Goal: Task Accomplishment & Management: Manage account settings

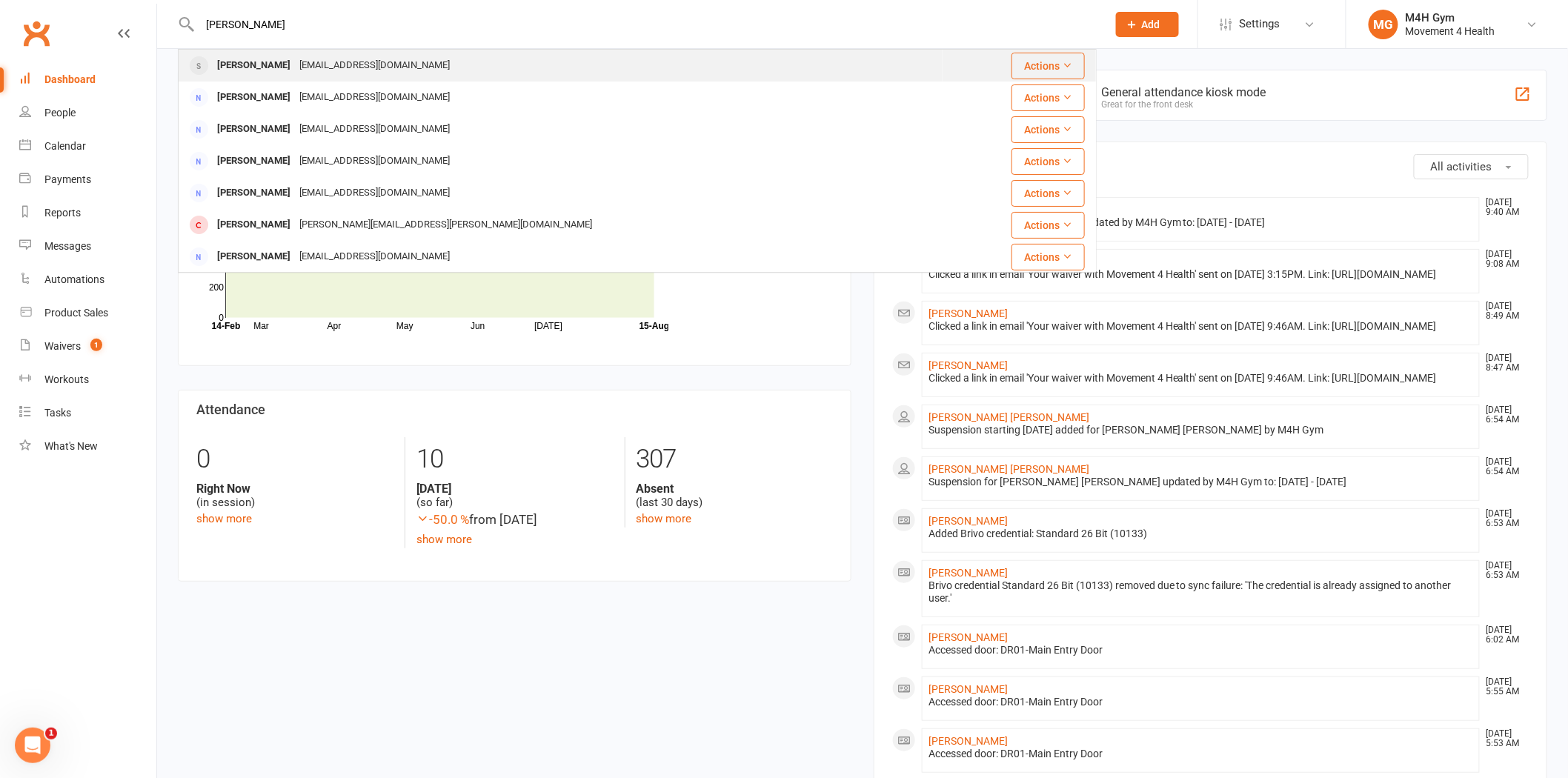
type input "[PERSON_NAME]"
click at [308, 58] on div "[EMAIL_ADDRESS][DOMAIN_NAME]" at bounding box center [375, 65] width 159 height 22
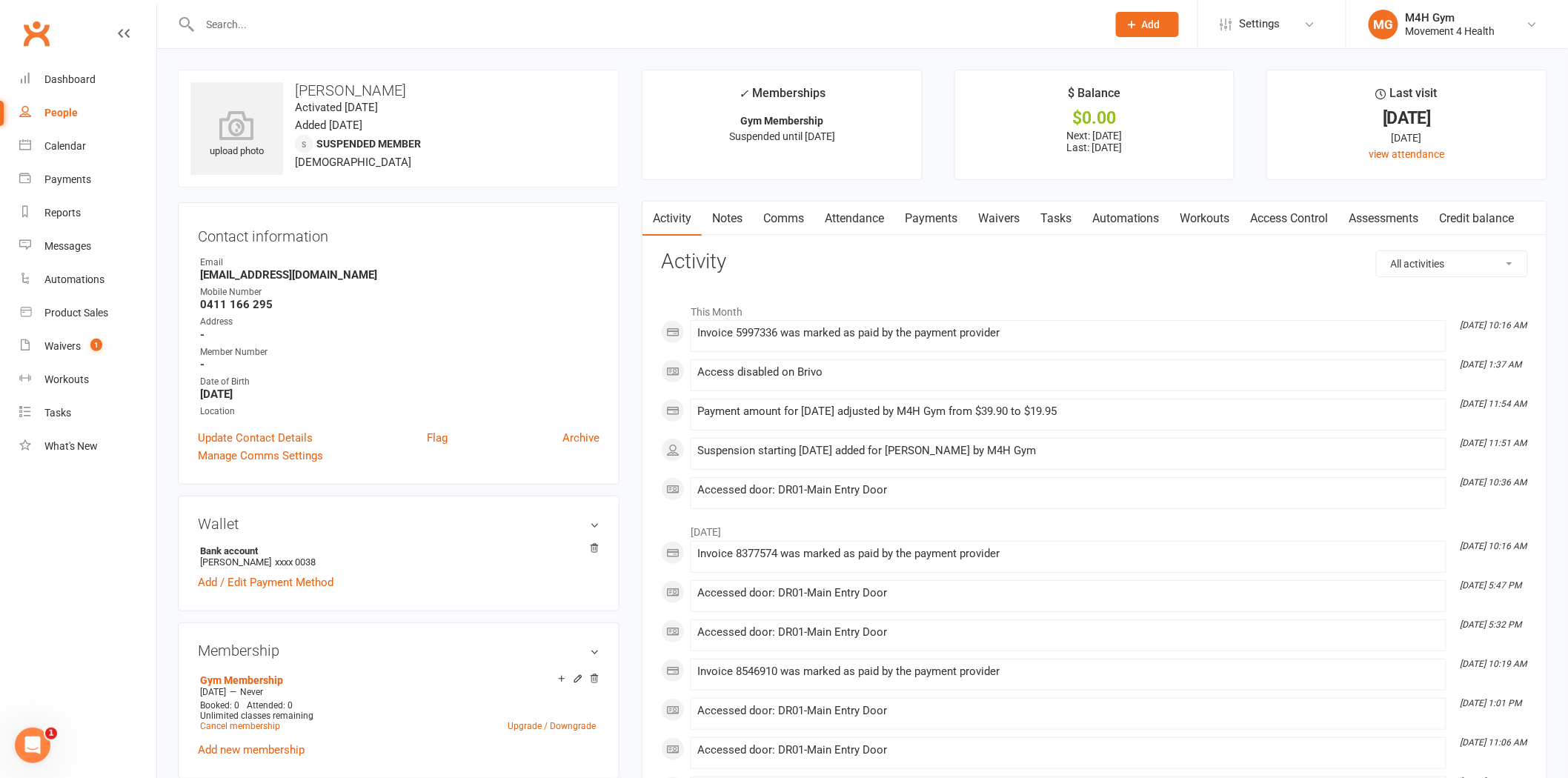
click at [938, 216] on link "Payments" at bounding box center [931, 219] width 73 height 34
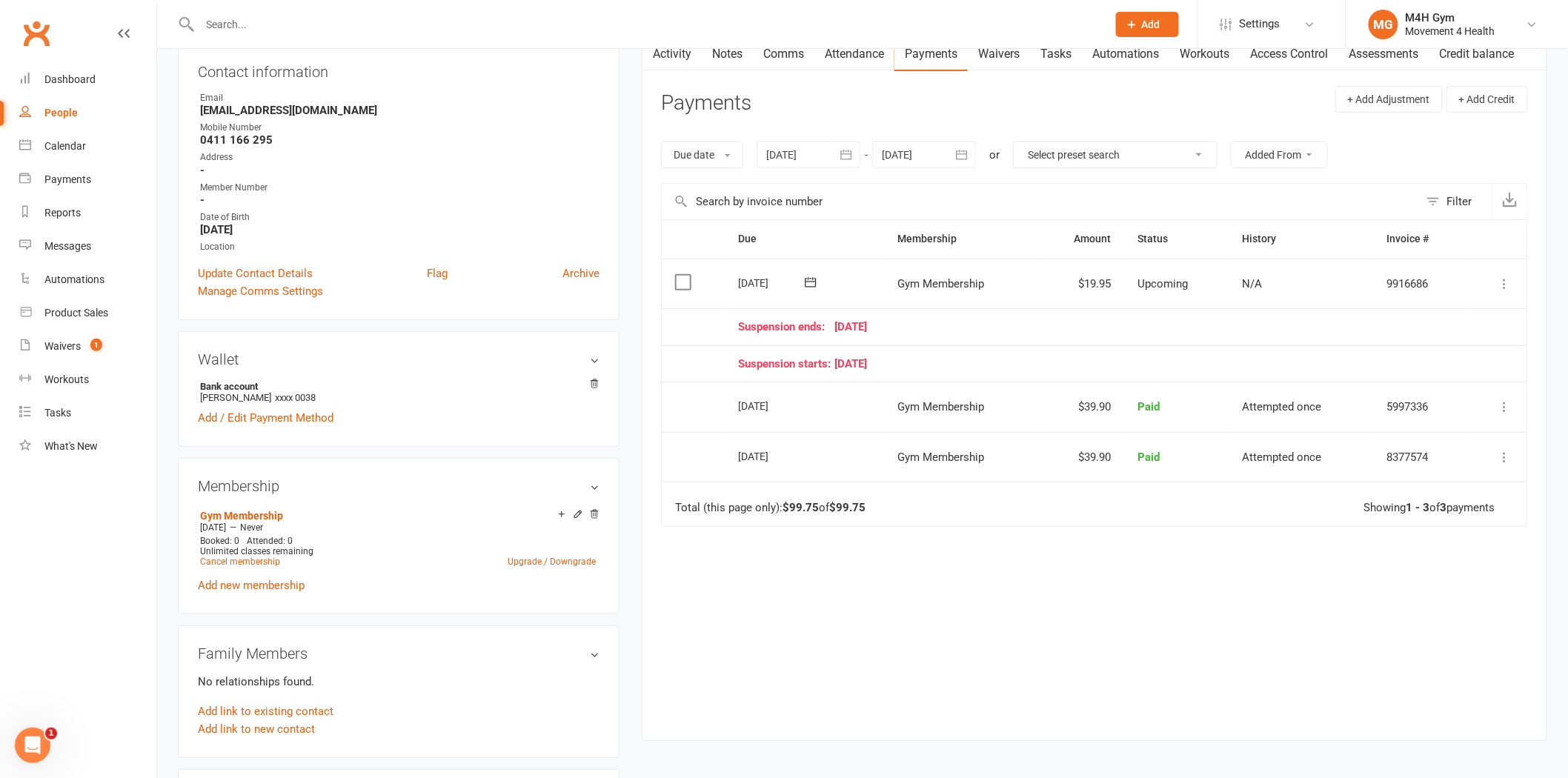
scroll to position [82, 0]
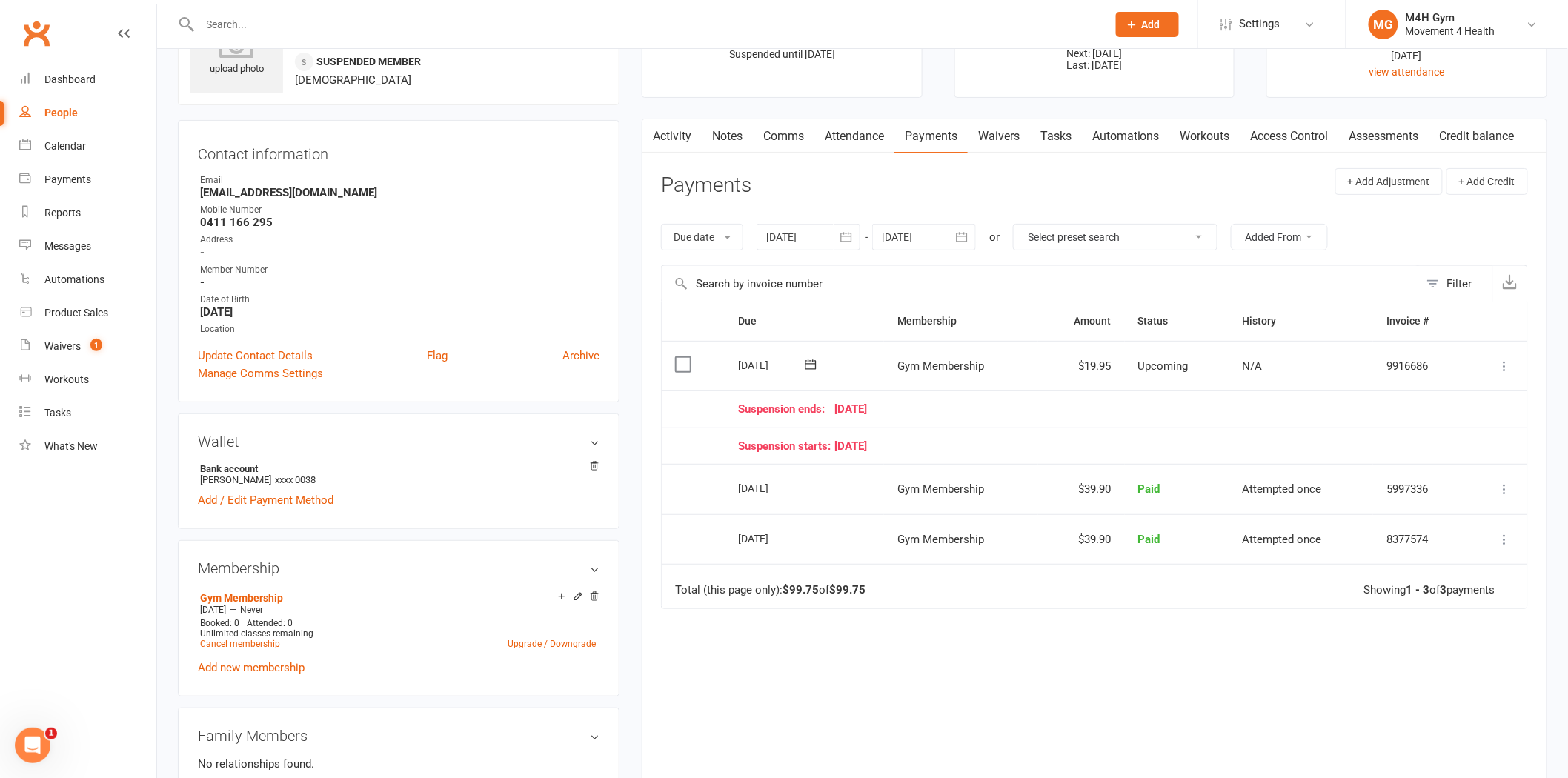
drag, startPoint x: 909, startPoint y: 407, endPoint x: 799, endPoint y: 405, distance: 110.0
click at [799, 405] on div "Suspension ends: [DATE]" at bounding box center [1096, 409] width 715 height 13
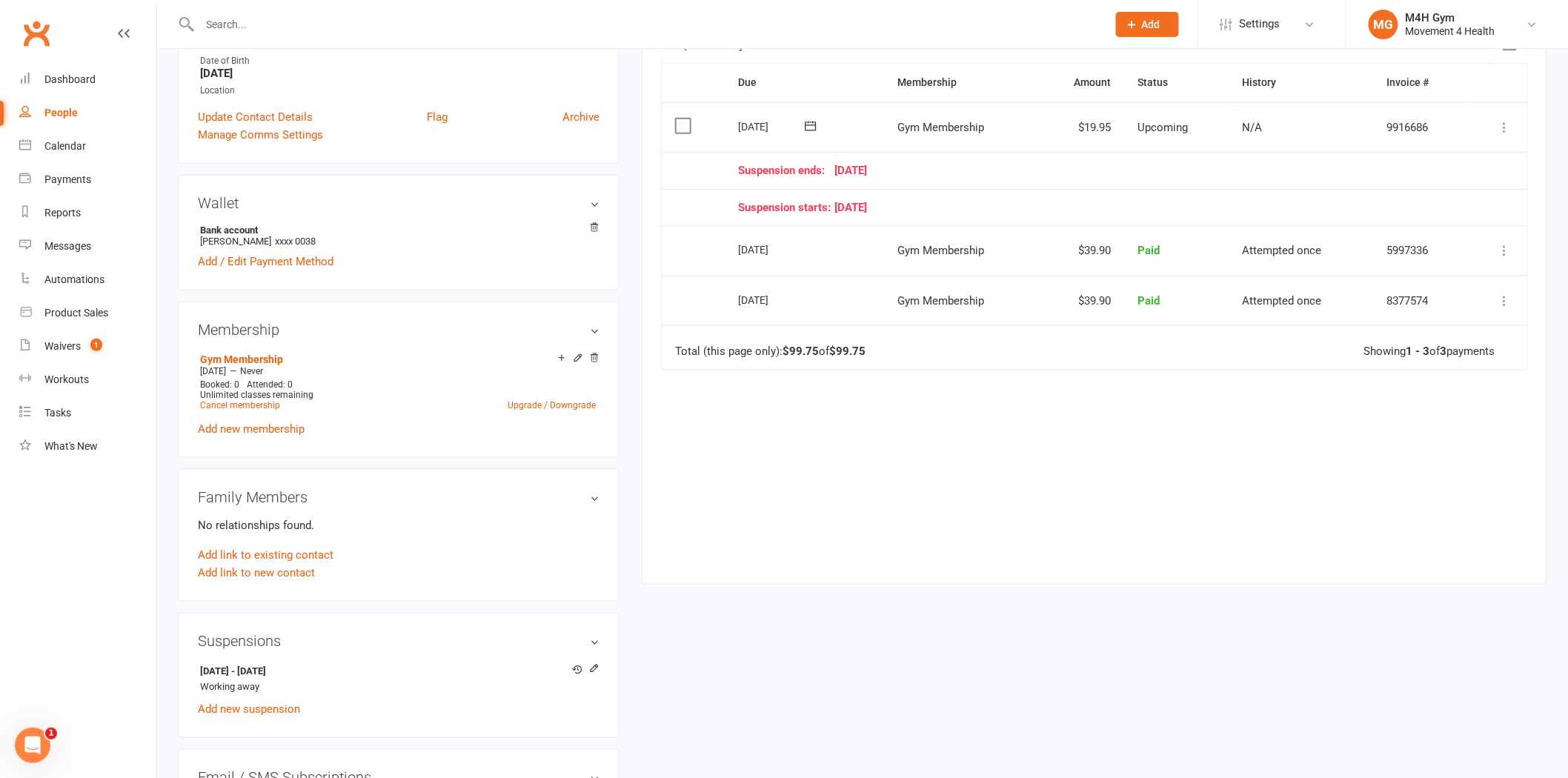
scroll to position [329, 0]
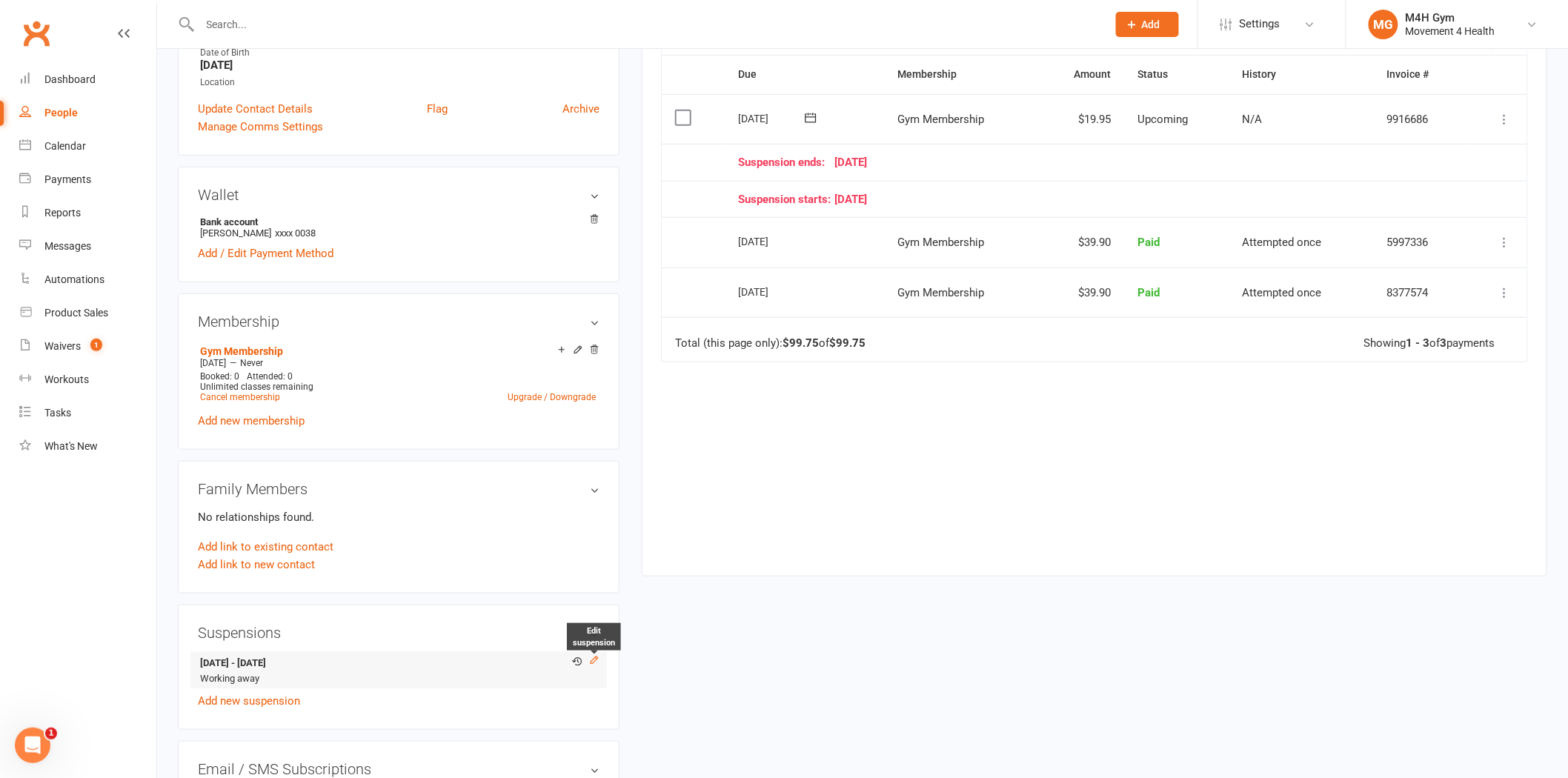
click at [597, 660] on icon at bounding box center [594, 660] width 10 height 10
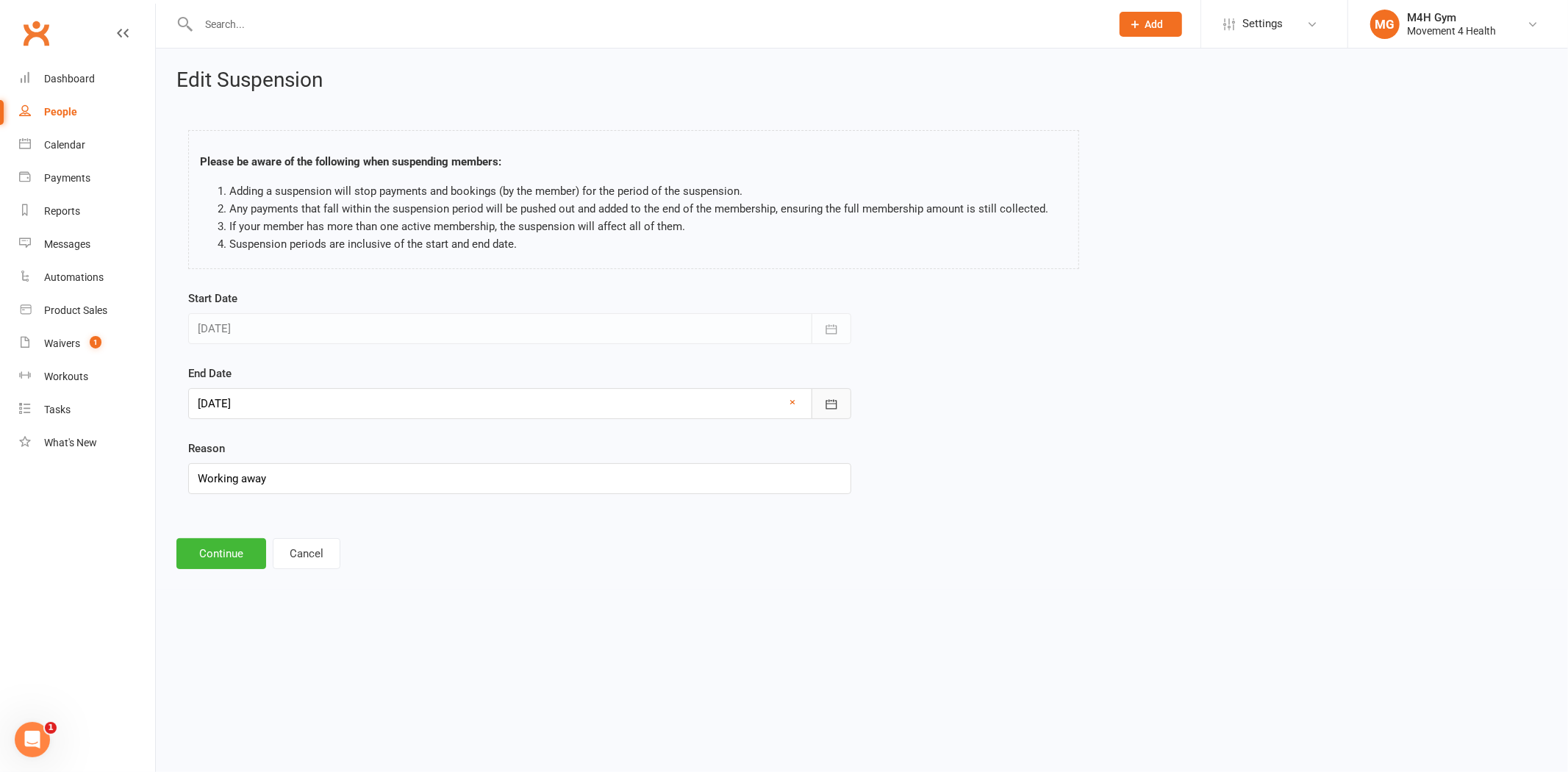
click at [829, 416] on button "button" at bounding box center [831, 403] width 40 height 31
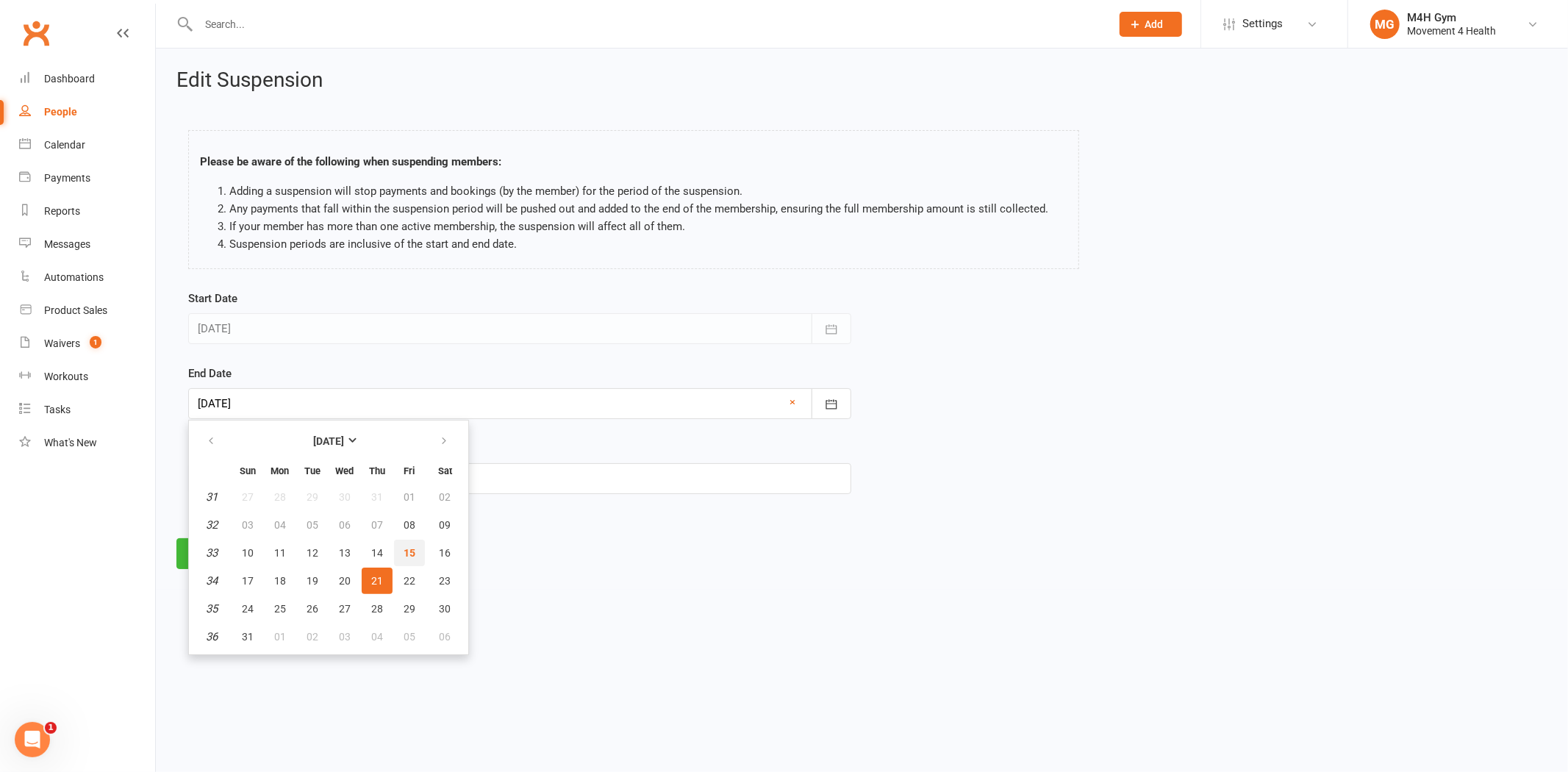
click at [410, 553] on button "15" at bounding box center [409, 553] width 31 height 26
type input "[DATE]"
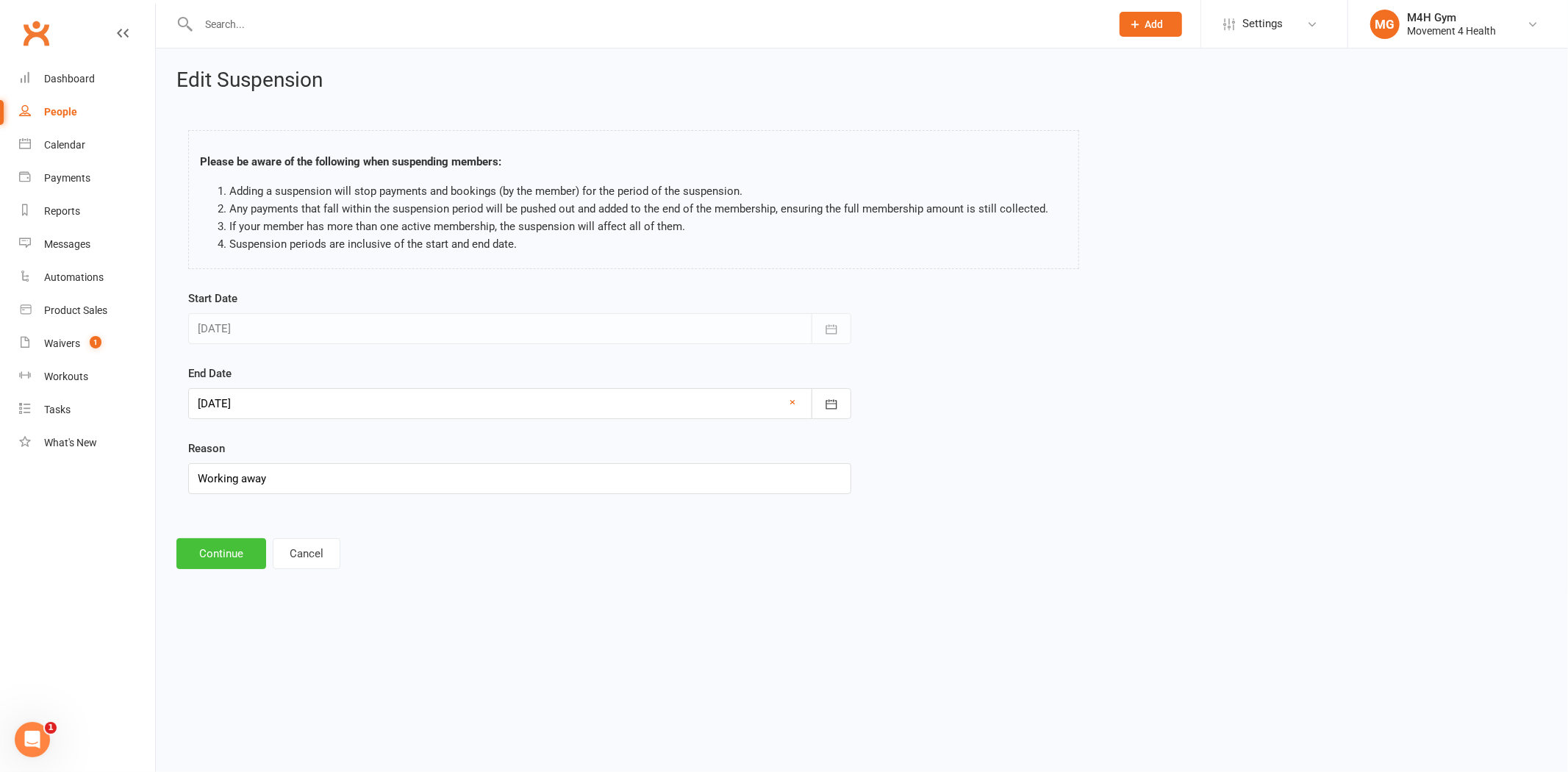
click at [235, 551] on button "Continue" at bounding box center [221, 553] width 90 height 31
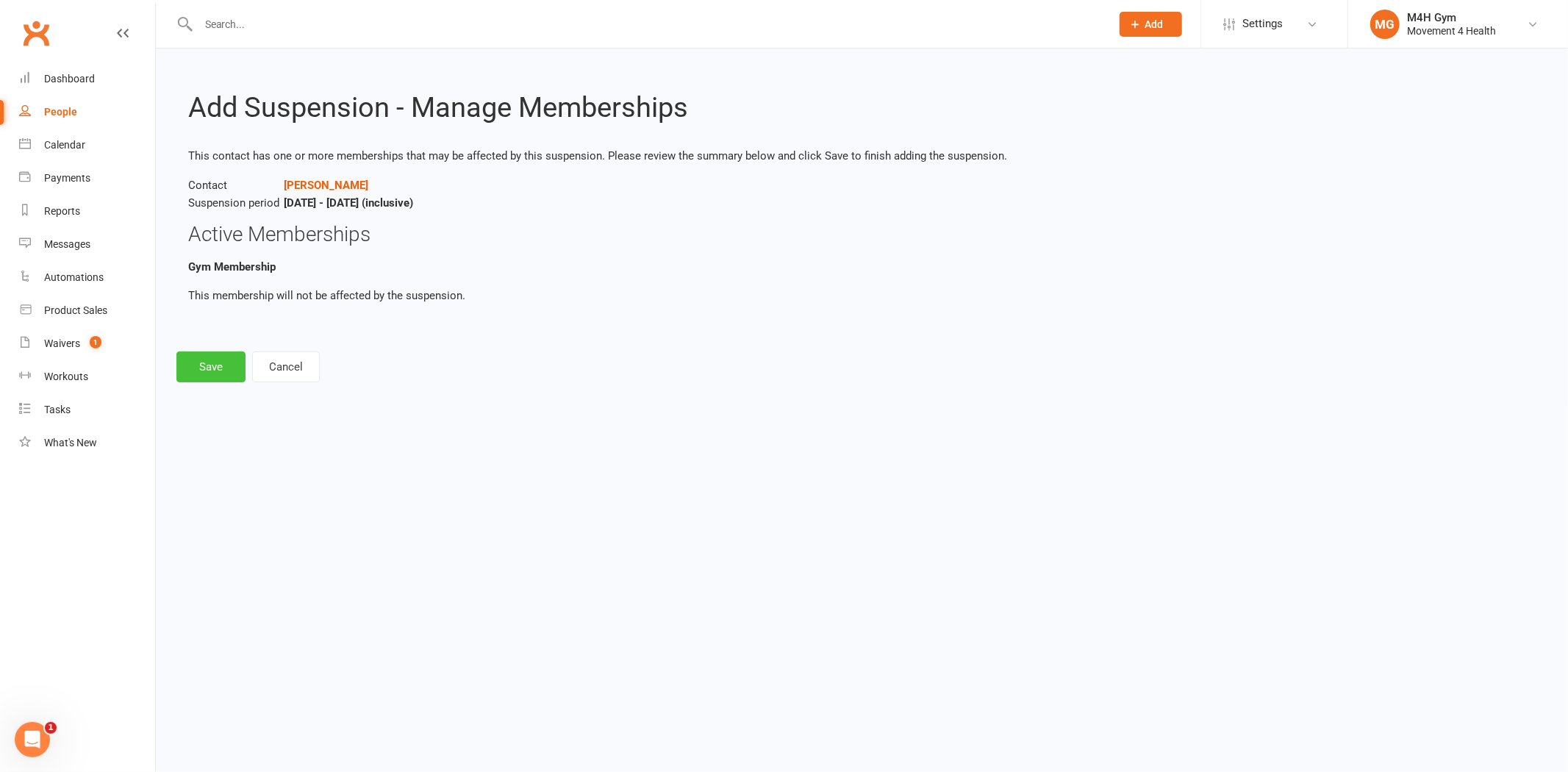
click at [212, 380] on button "Save" at bounding box center [211, 366] width 69 height 31
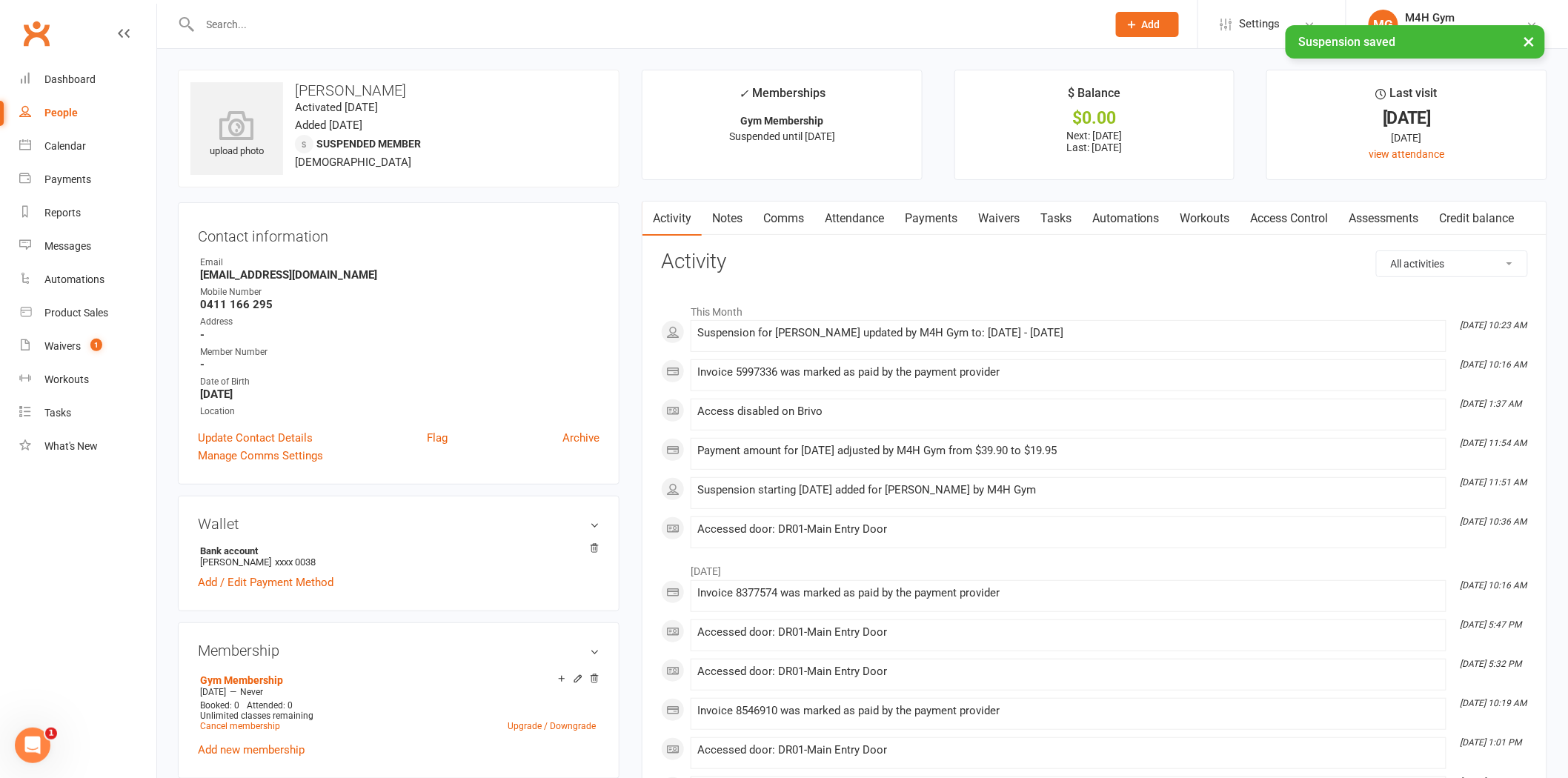
click at [928, 220] on link "Payments" at bounding box center [931, 219] width 73 height 34
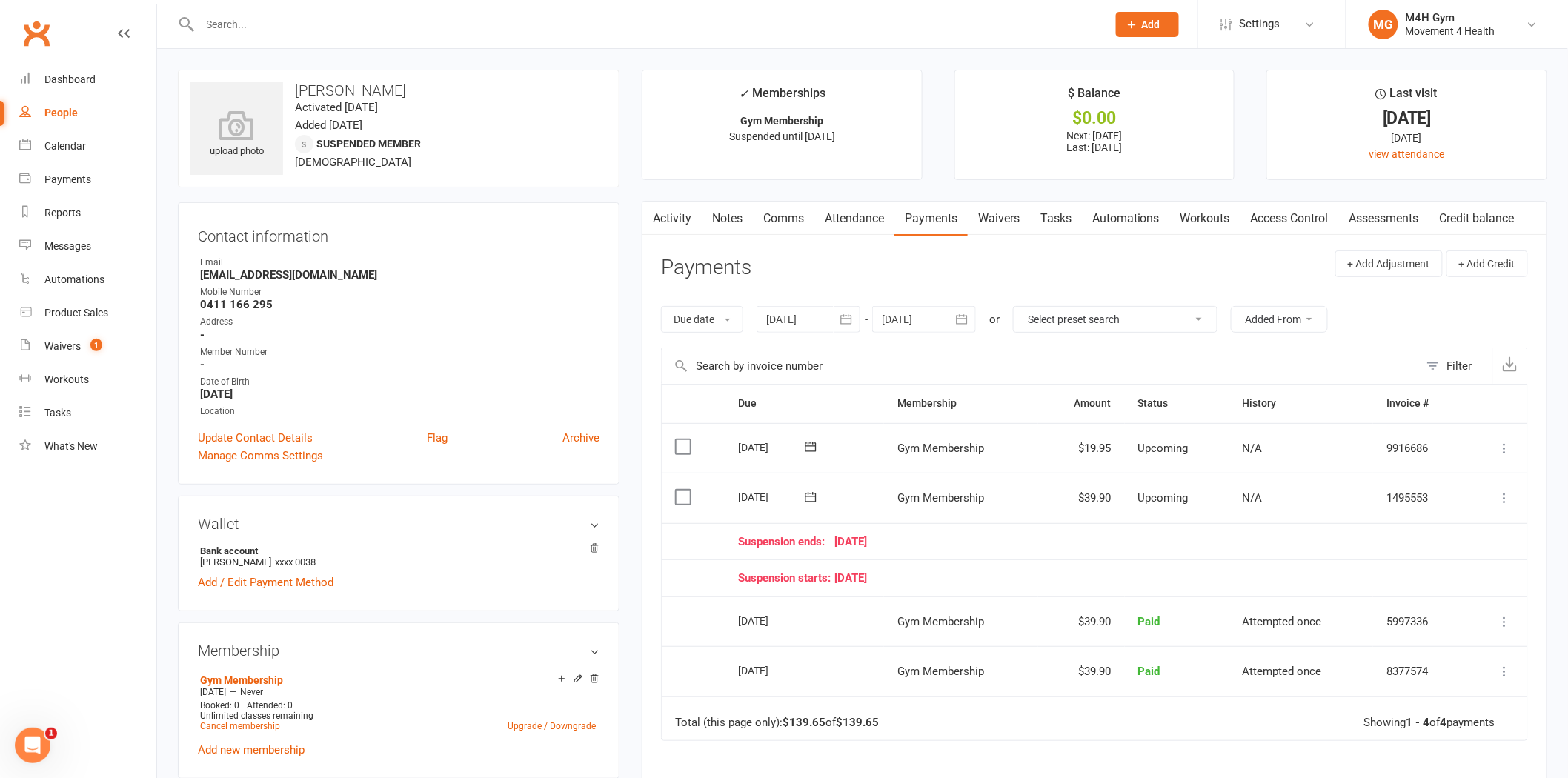
click at [914, 329] on div at bounding box center [924, 320] width 104 height 27
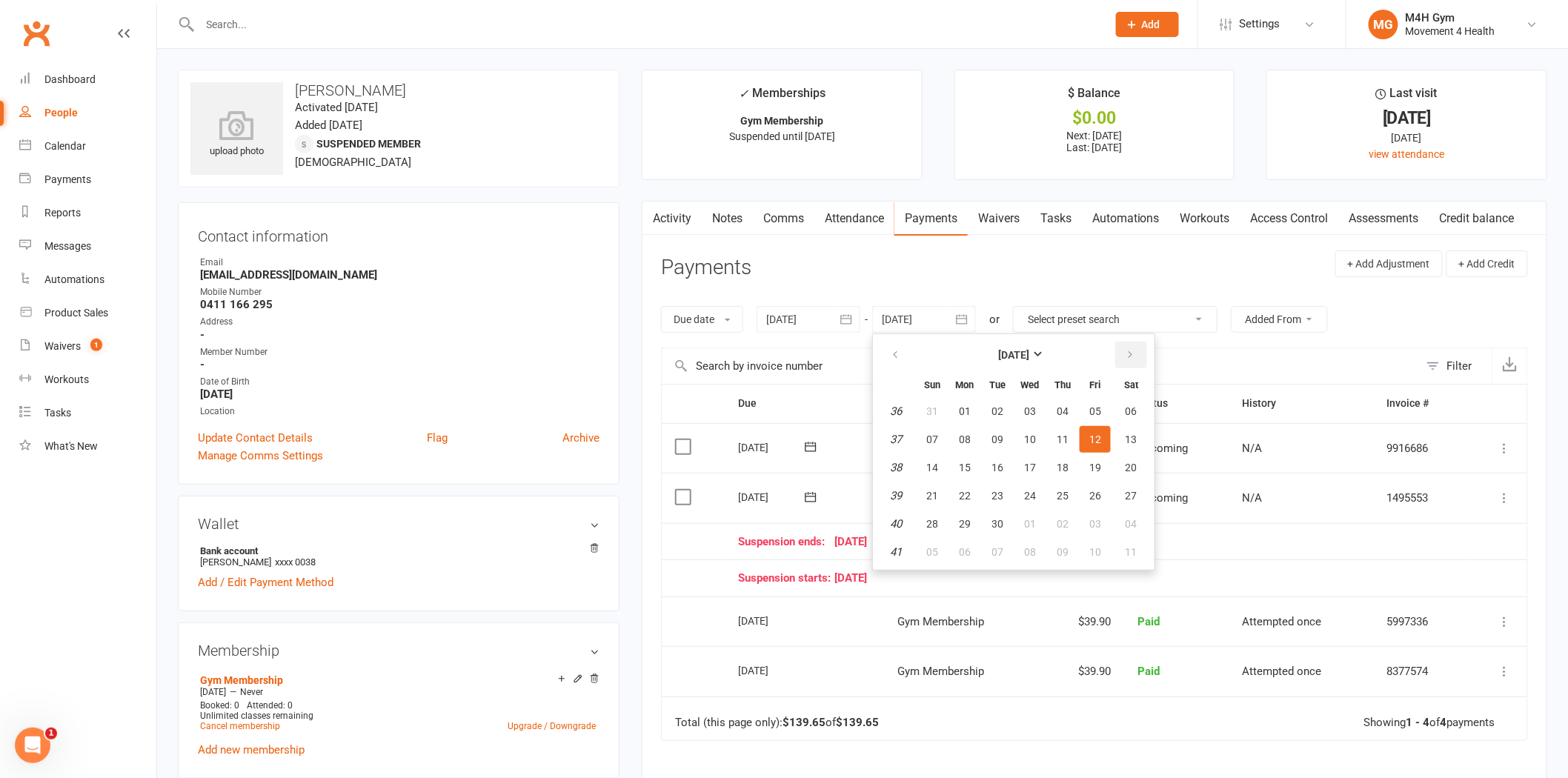
click at [1124, 354] on icon "button" at bounding box center [1130, 355] width 10 height 12
click at [1057, 426] on button "06" at bounding box center [1062, 439] width 31 height 27
type input "[DATE]"
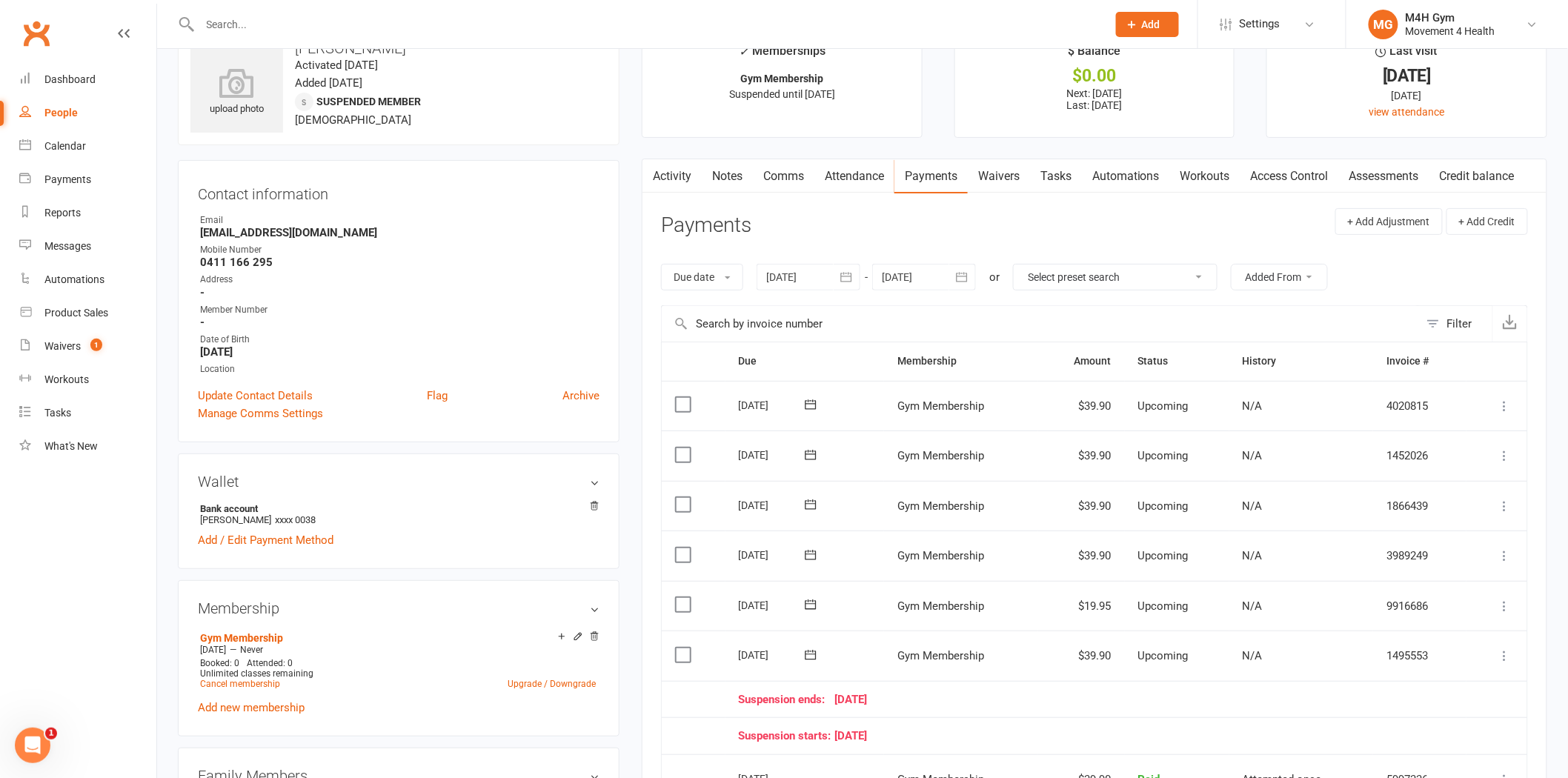
scroll to position [82, 0]
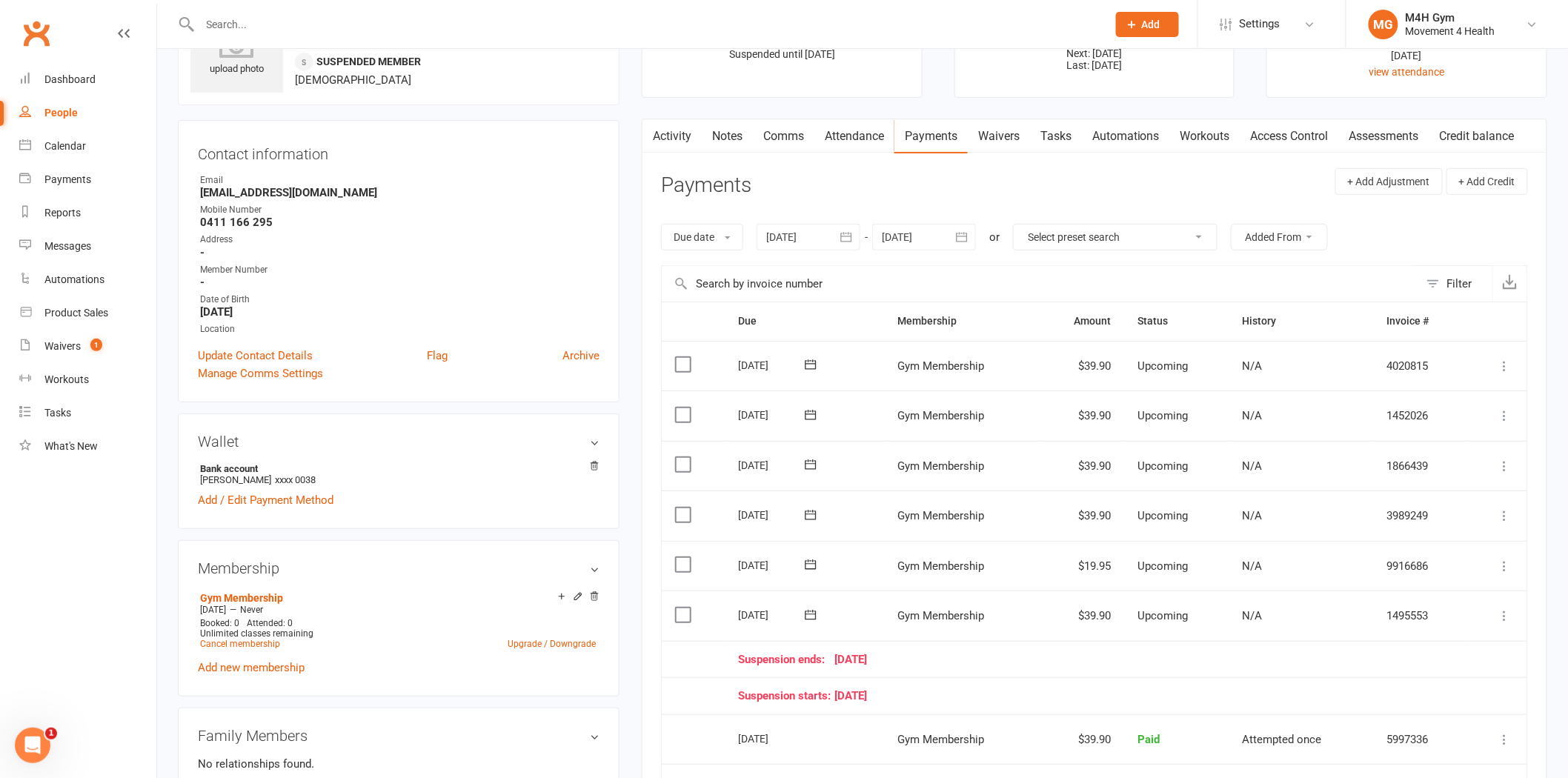
click at [717, 127] on link "Notes" at bounding box center [727, 136] width 51 height 34
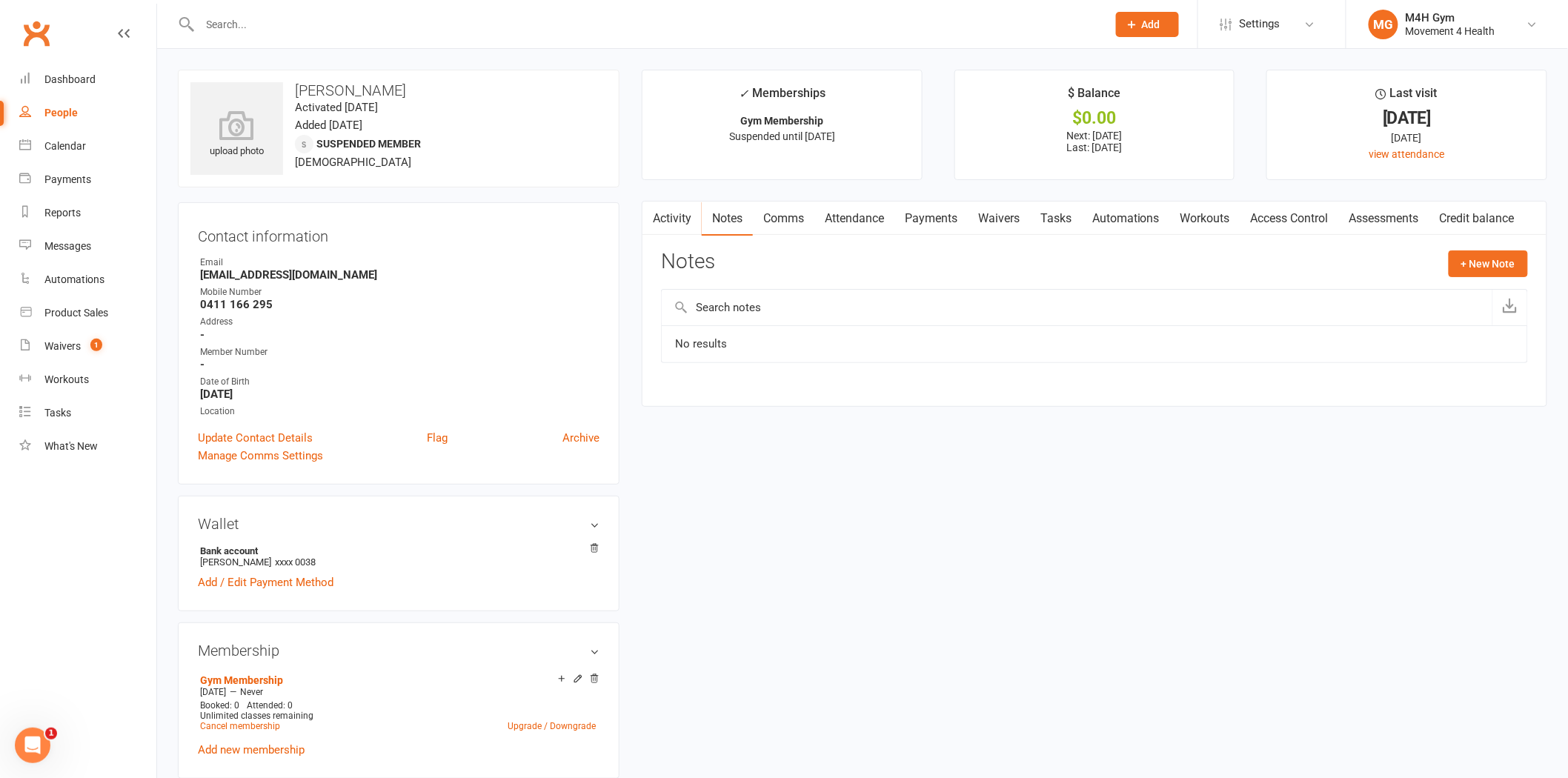
click at [534, 42] on div at bounding box center [637, 24] width 919 height 48
click at [534, 37] on div at bounding box center [637, 24] width 919 height 48
click at [472, 26] on input "text" at bounding box center [646, 24] width 901 height 21
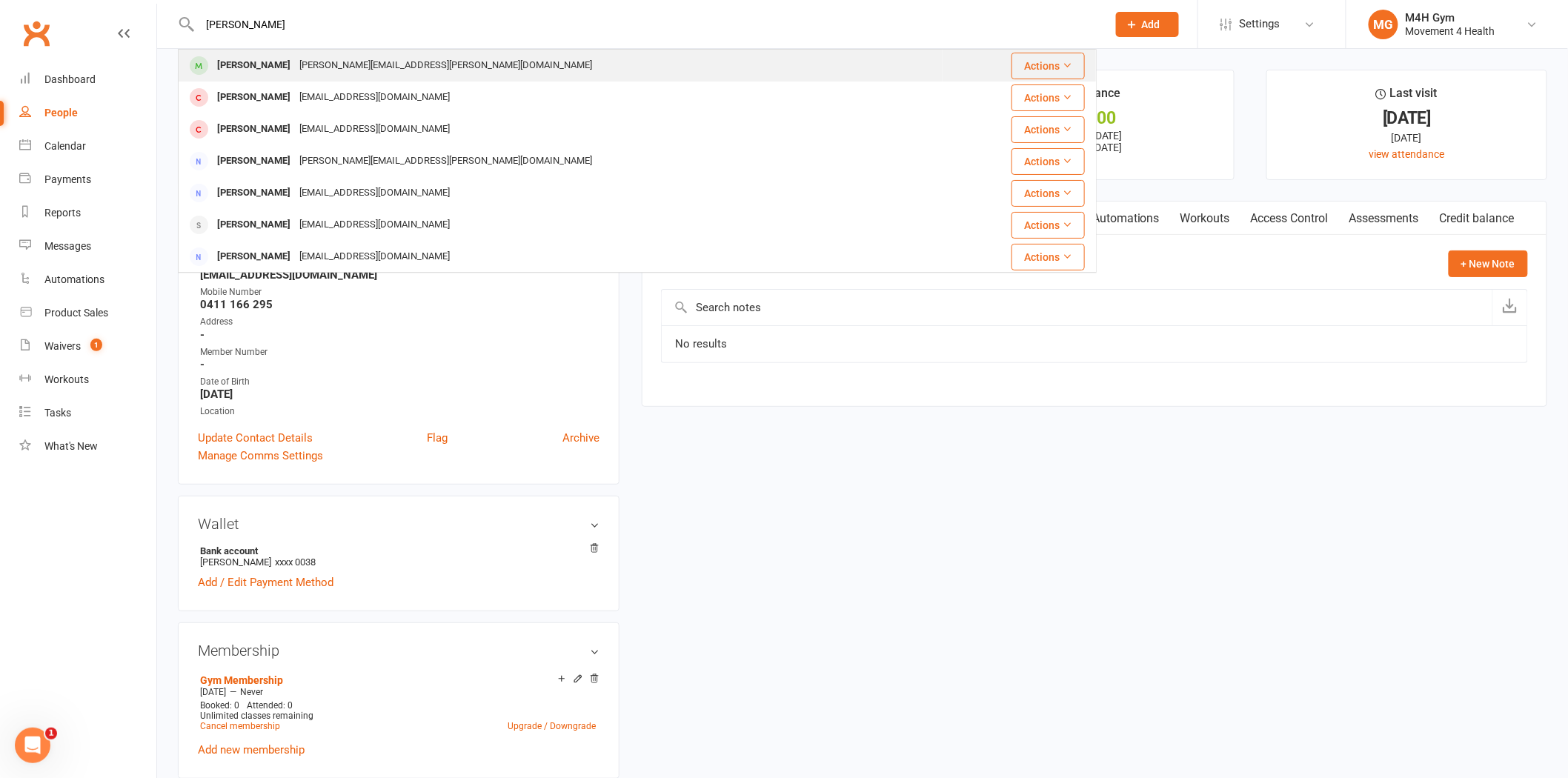
type input "[PERSON_NAME]"
click at [431, 70] on div "[PERSON_NAME] [PERSON_NAME][EMAIL_ADDRESS][PERSON_NAME][DOMAIN_NAME]" at bounding box center [561, 65] width 762 height 30
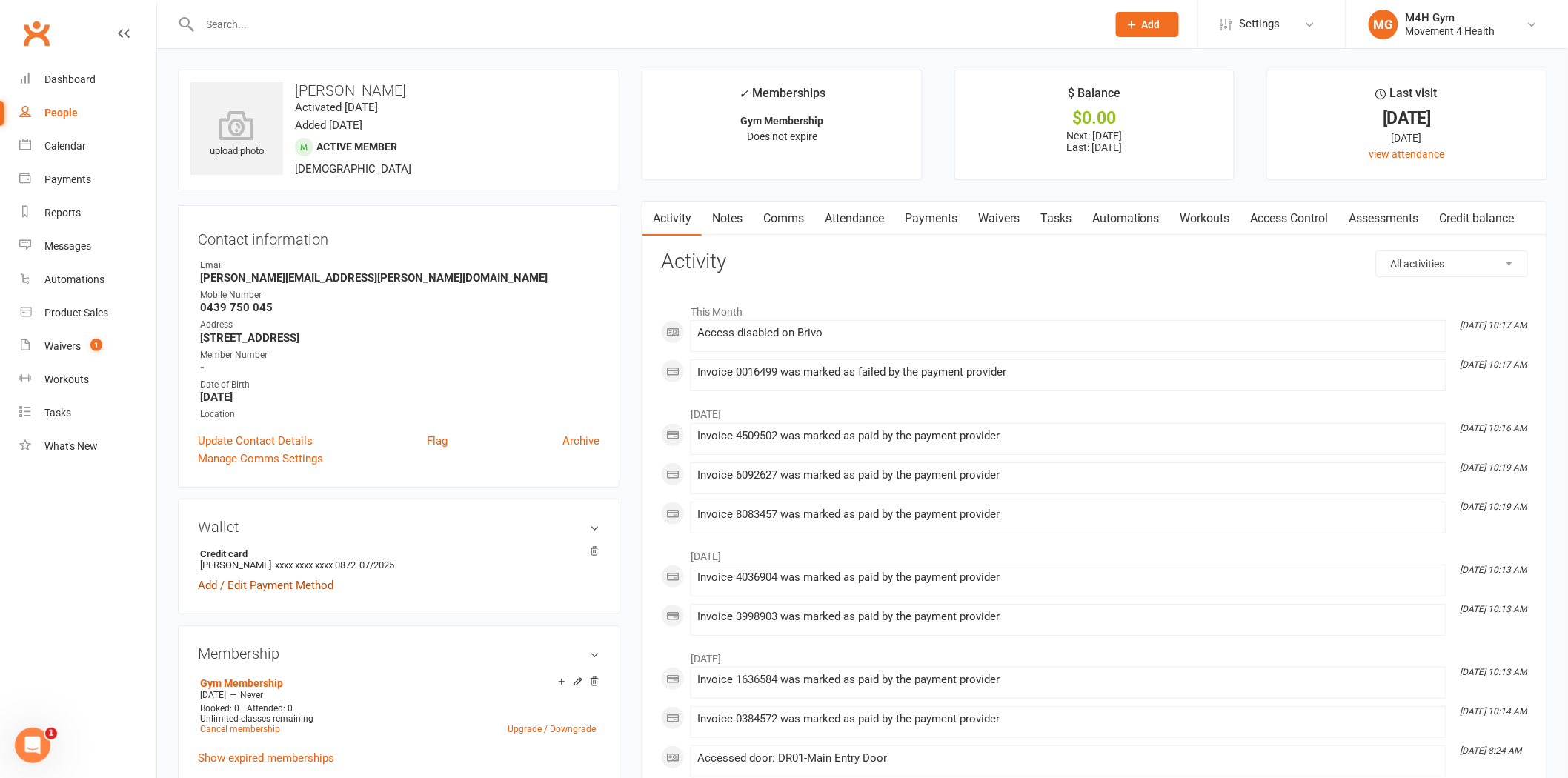
click at [315, 580] on link "Add / Edit Payment Method" at bounding box center [266, 585] width 136 height 18
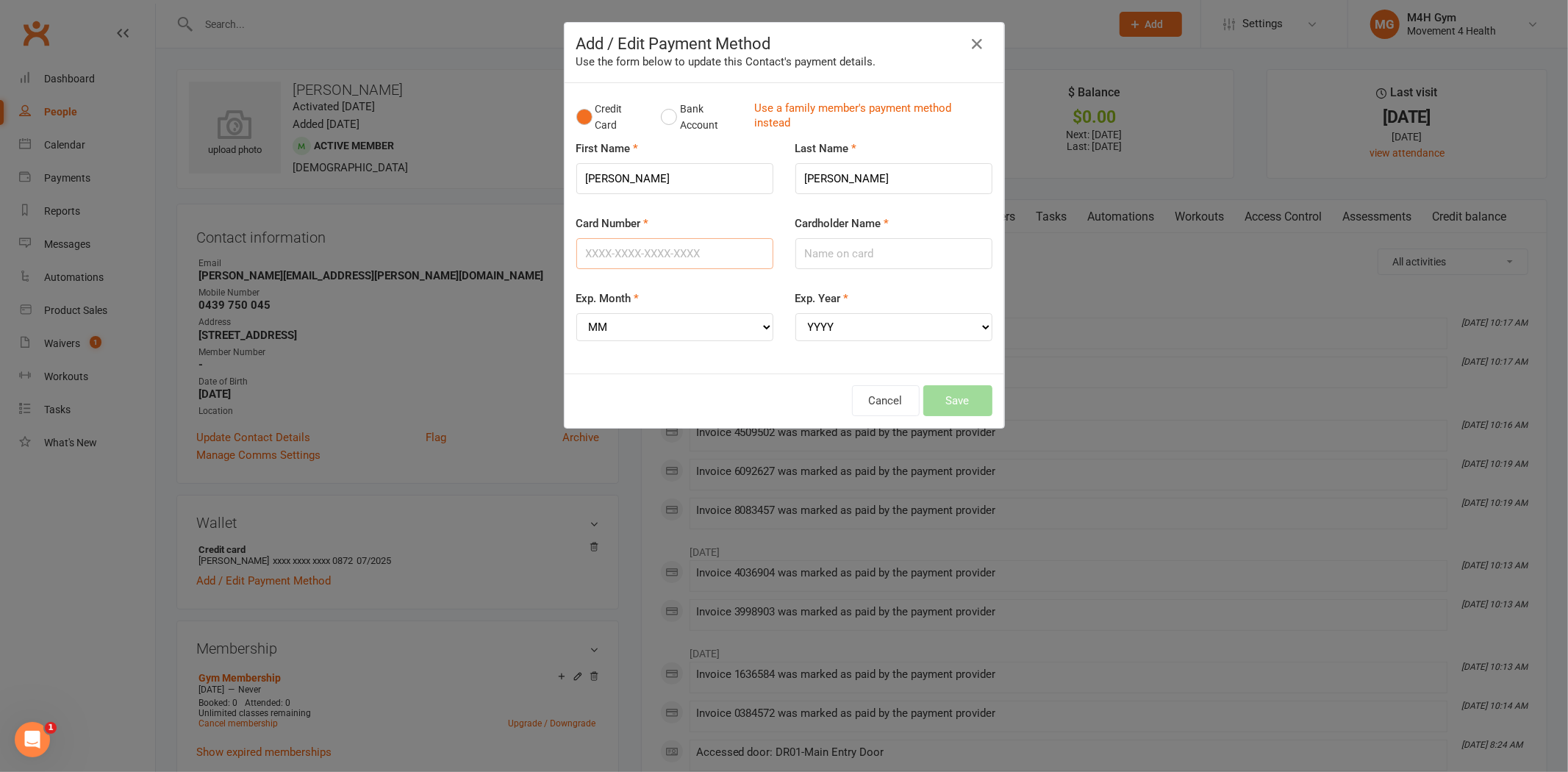
click at [664, 248] on input "Card Number" at bounding box center [675, 254] width 197 height 31
type input "[CREDIT_CARD_NUMBER]"
click at [883, 258] on input "Cardholder Name" at bounding box center [894, 254] width 197 height 31
type input "[PERSON_NAME]"
click at [717, 318] on select "MM 01 02 03 04 05 06 07 08 09 10 11 12" at bounding box center [675, 327] width 197 height 28
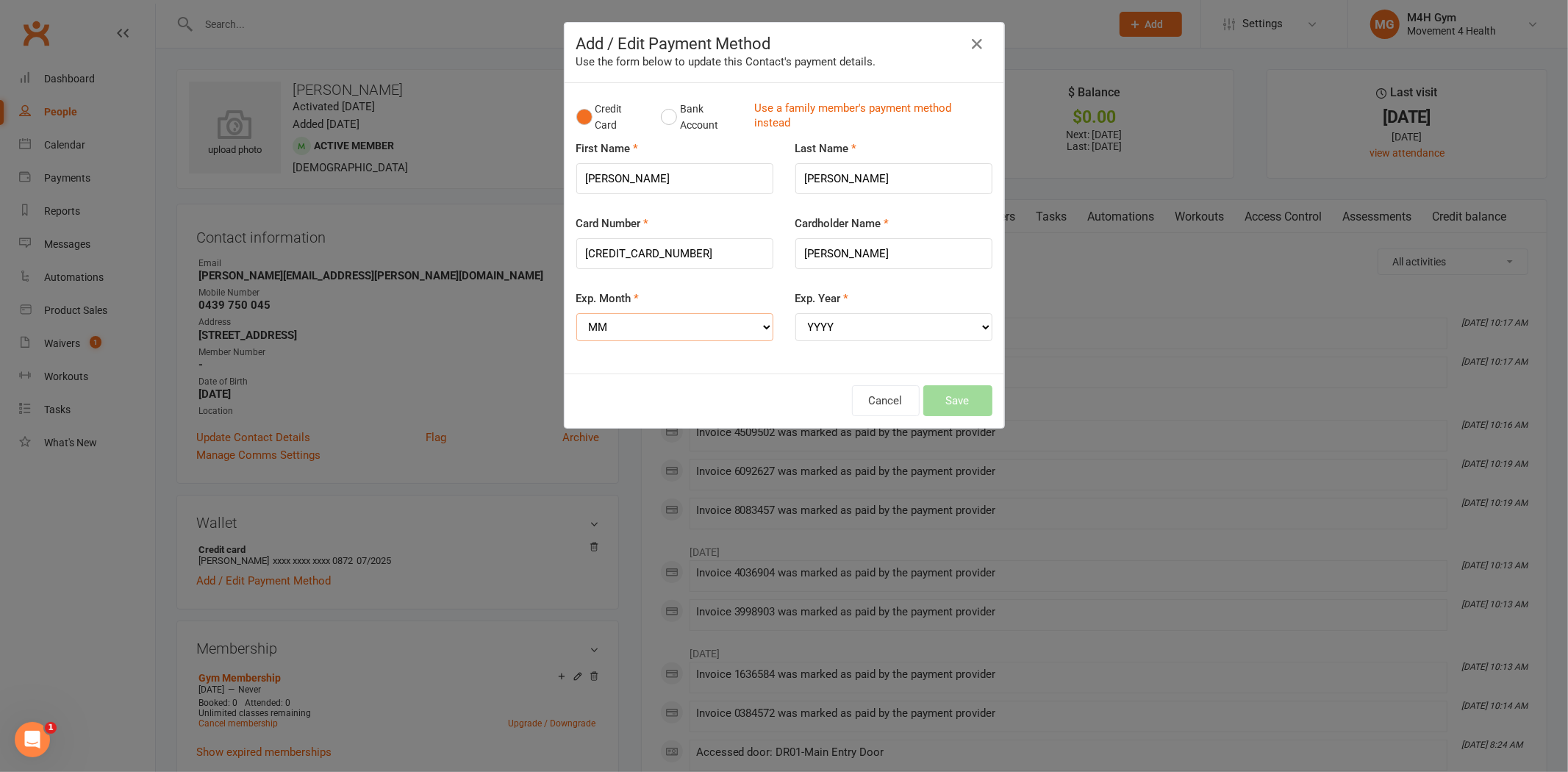
select select "02"
click at [576, 314] on select "MM 01 02 03 04 05 06 07 08 09 10 11 12" at bounding box center [675, 327] width 197 height 28
click at [834, 323] on select "YYYY 2025 2026 2027 2028 2029 2030 2031 2032 2033 2034" at bounding box center [894, 327] width 197 height 28
select select "2026"
click at [795, 314] on select "YYYY 2025 2026 2027 2028 2029 2030 2031 2032 2033 2034" at bounding box center [894, 327] width 197 height 28
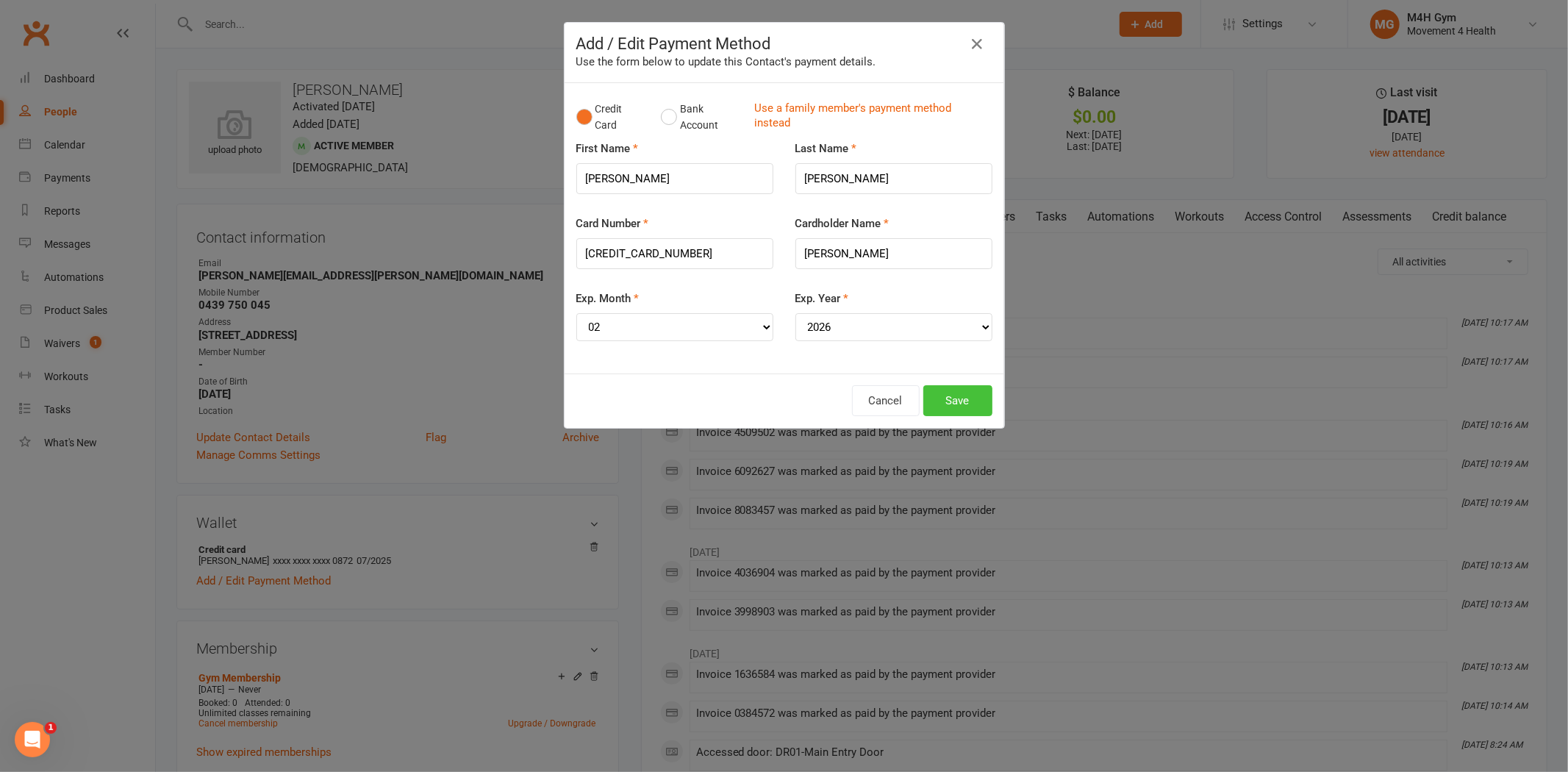
click at [950, 408] on button "Save" at bounding box center [958, 400] width 69 height 31
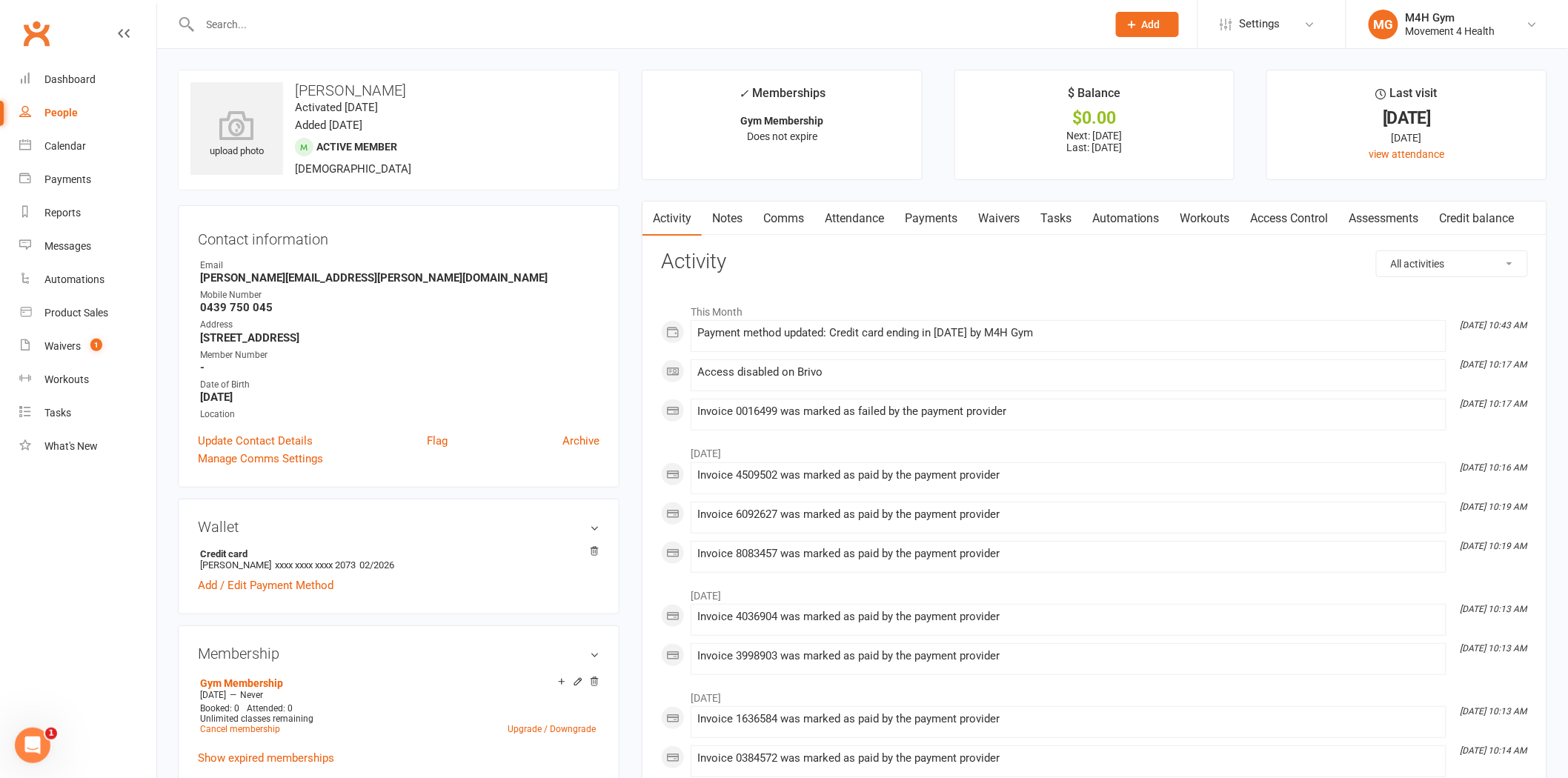
click at [392, 26] on input "text" at bounding box center [646, 24] width 901 height 21
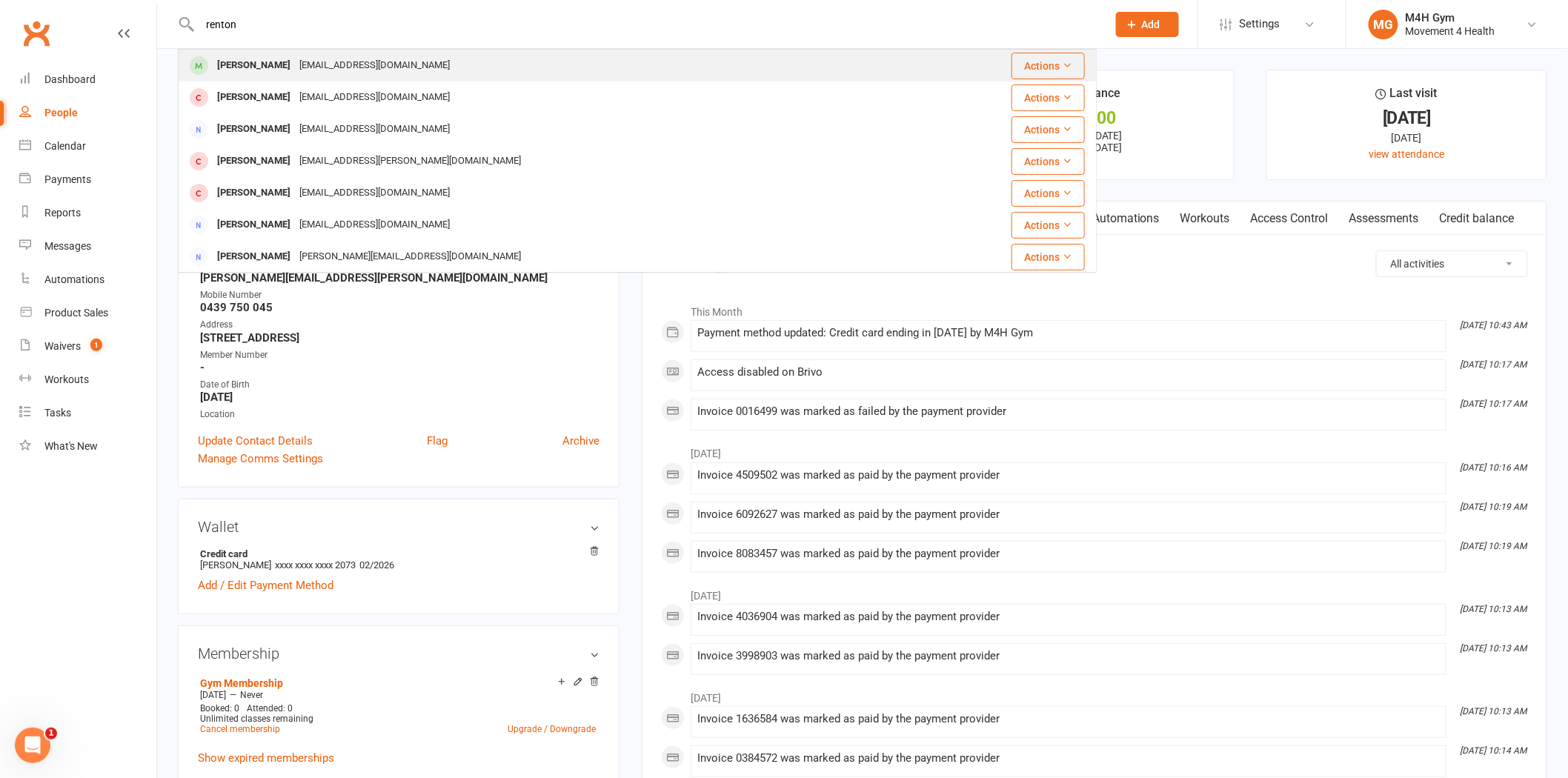
type input "renton"
click at [343, 78] on div "[PERSON_NAME] [EMAIL_ADDRESS][DOMAIN_NAME]" at bounding box center [561, 65] width 762 height 30
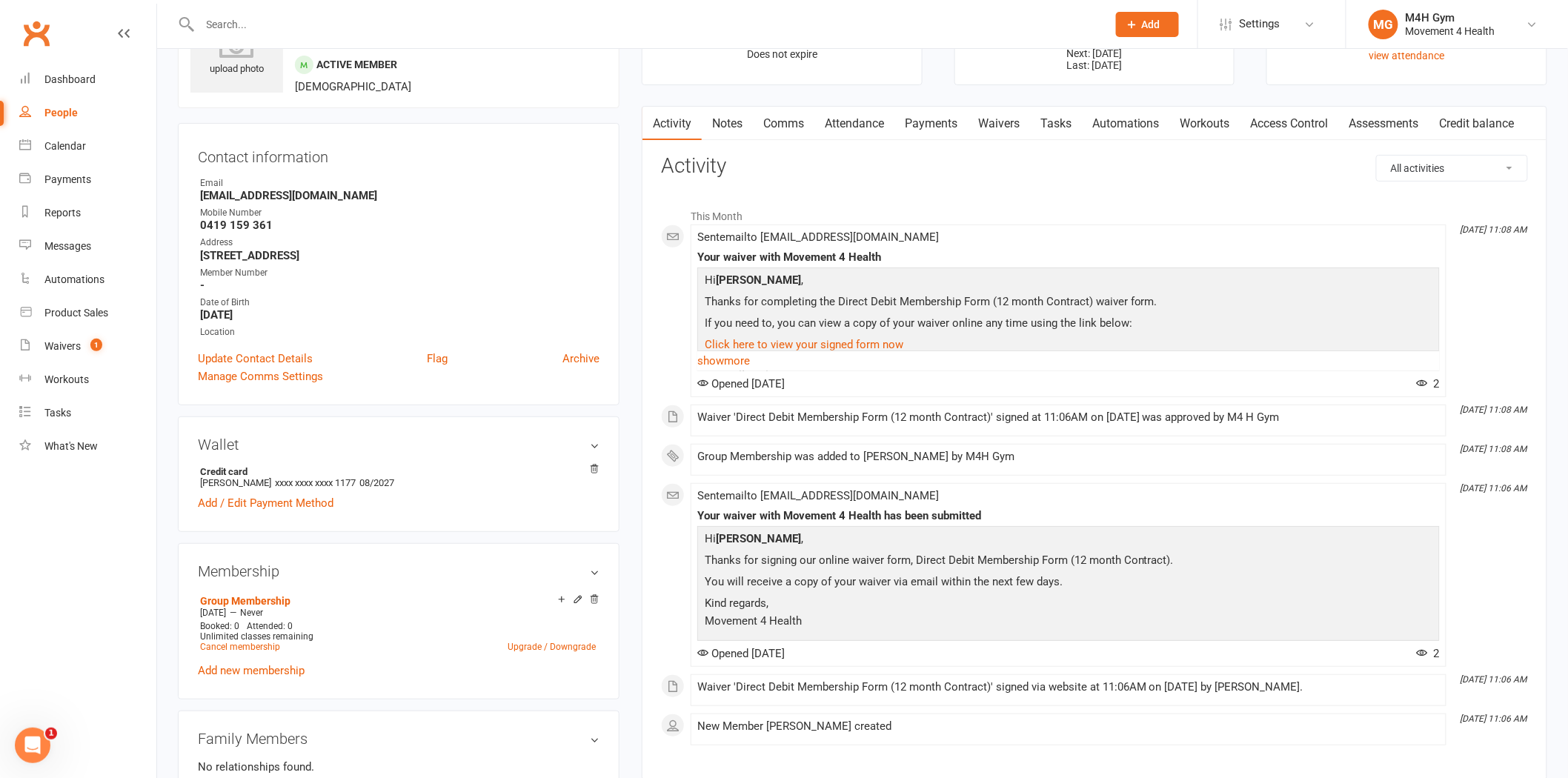
scroll to position [165, 0]
